Goal: Task Accomplishment & Management: Use online tool/utility

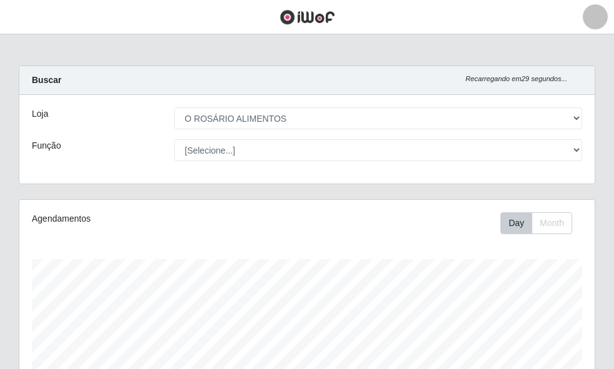
select select "349"
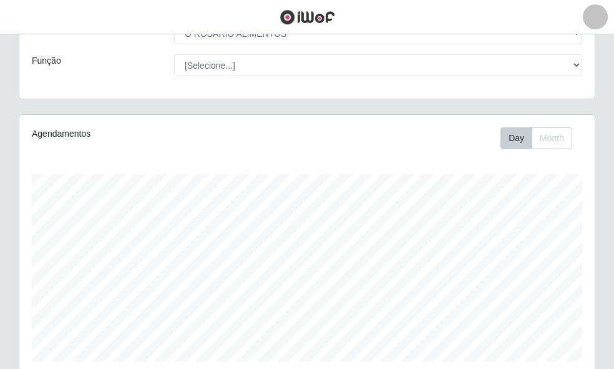
scroll to position [35, 0]
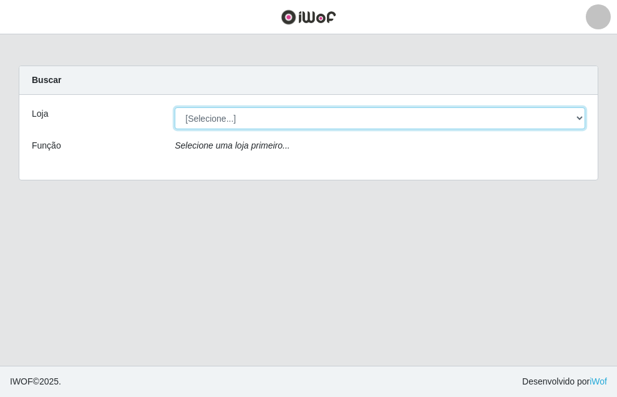
click at [268, 116] on select "[Selecione...] O ROSÁRIO ALIMENTOS" at bounding box center [380, 118] width 411 height 22
select select "349"
click at [175, 107] on select "[Selecione...] O ROSÁRIO ALIMENTOS" at bounding box center [380, 118] width 411 height 22
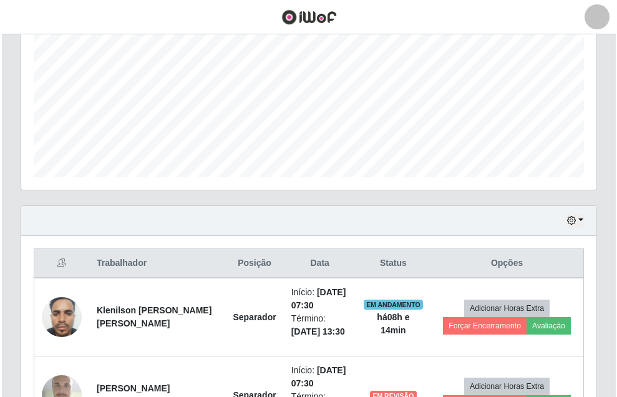
scroll to position [444, 0]
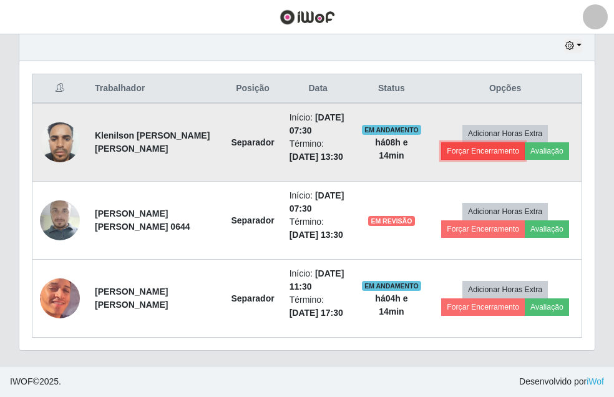
click at [473, 156] on button "Forçar Encerramento" at bounding box center [483, 150] width 84 height 17
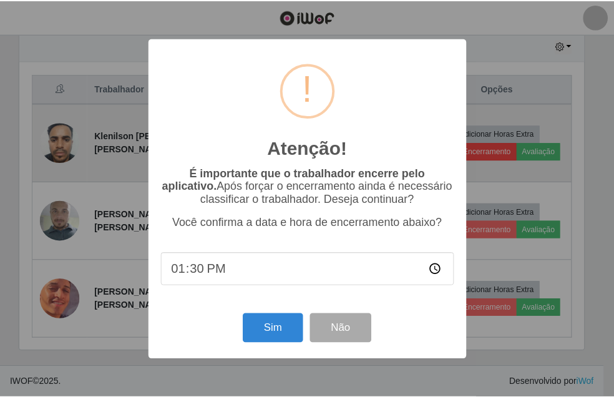
scroll to position [259, 568]
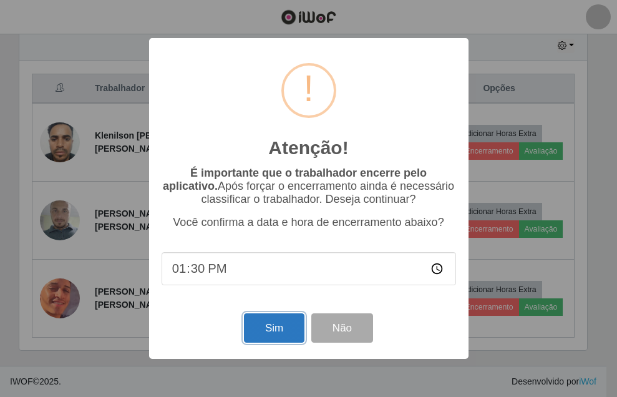
click at [283, 325] on button "Sim" at bounding box center [274, 327] width 61 height 29
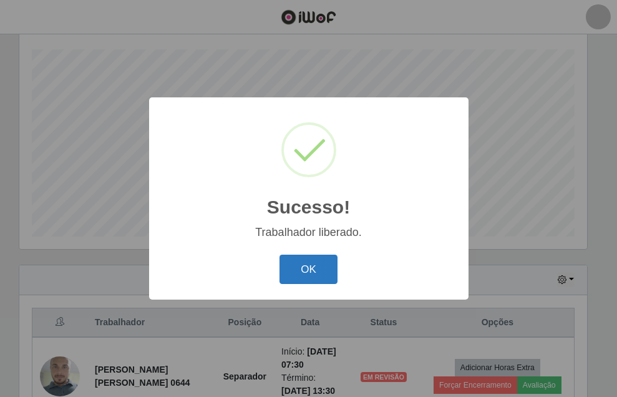
click at [330, 264] on button "OK" at bounding box center [309, 269] width 58 height 29
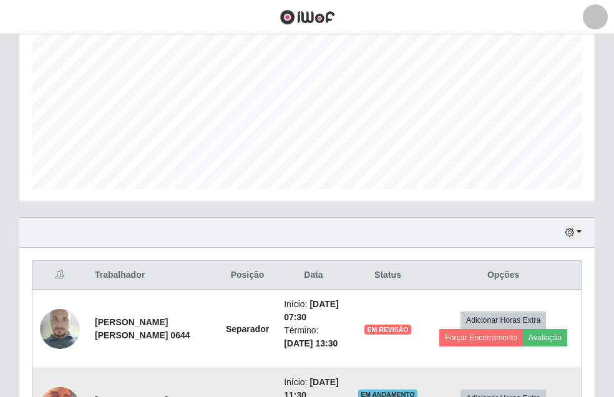
scroll to position [366, 0]
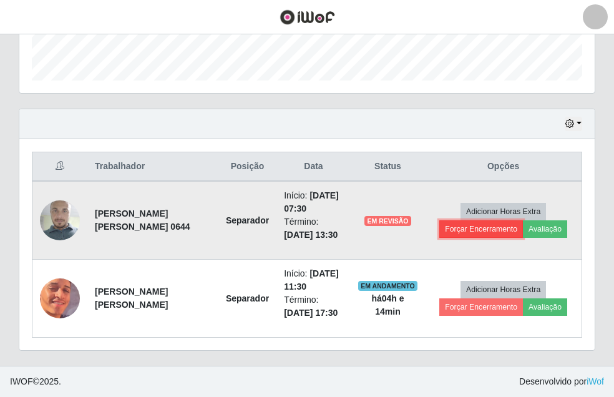
click at [464, 233] on button "Forçar Encerramento" at bounding box center [481, 228] width 84 height 17
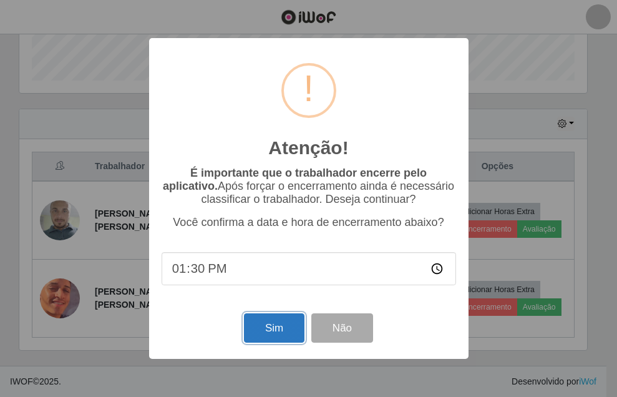
click at [282, 323] on button "Sim" at bounding box center [274, 327] width 61 height 29
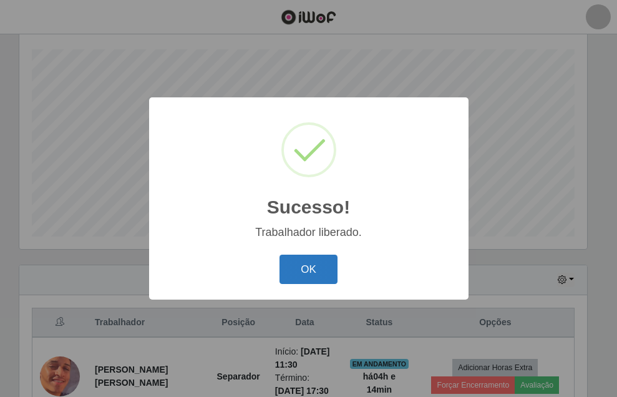
click at [313, 257] on button "OK" at bounding box center [309, 269] width 58 height 29
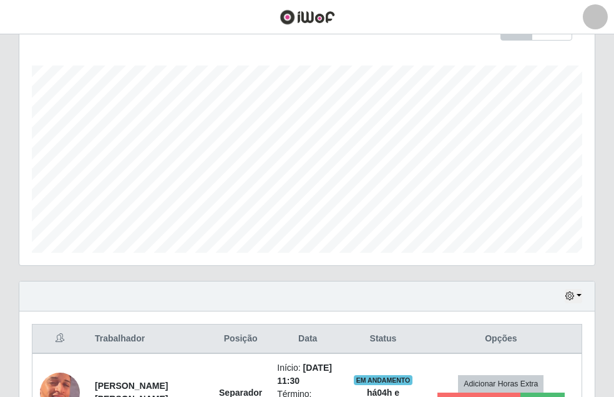
scroll to position [288, 0]
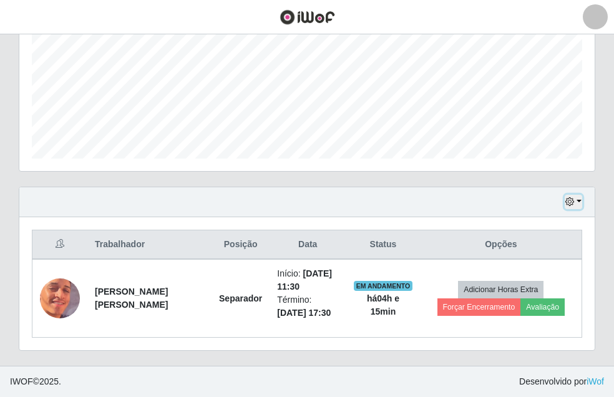
click at [579, 204] on button "button" at bounding box center [573, 202] width 17 height 14
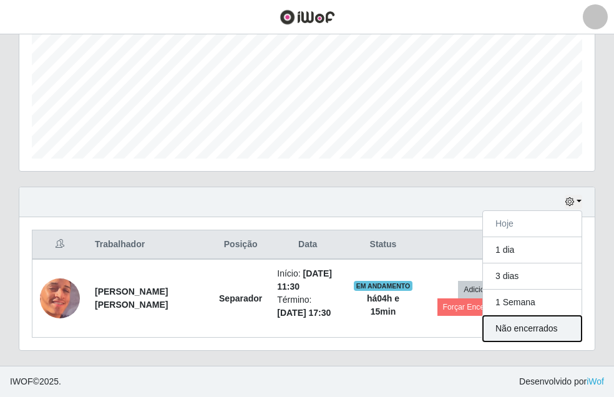
click at [529, 333] on button "Não encerrados" at bounding box center [532, 329] width 99 height 26
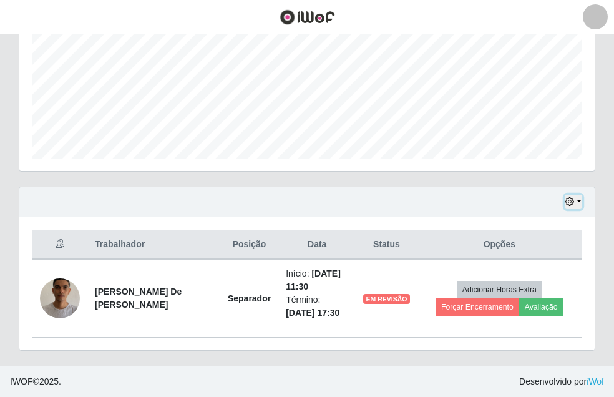
click at [567, 205] on icon "button" at bounding box center [570, 201] width 9 height 9
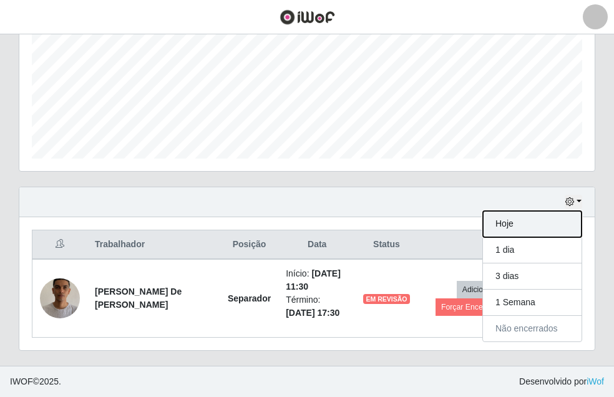
click at [510, 225] on button "Hoje" at bounding box center [532, 224] width 99 height 26
